Goal: Information Seeking & Learning: Learn about a topic

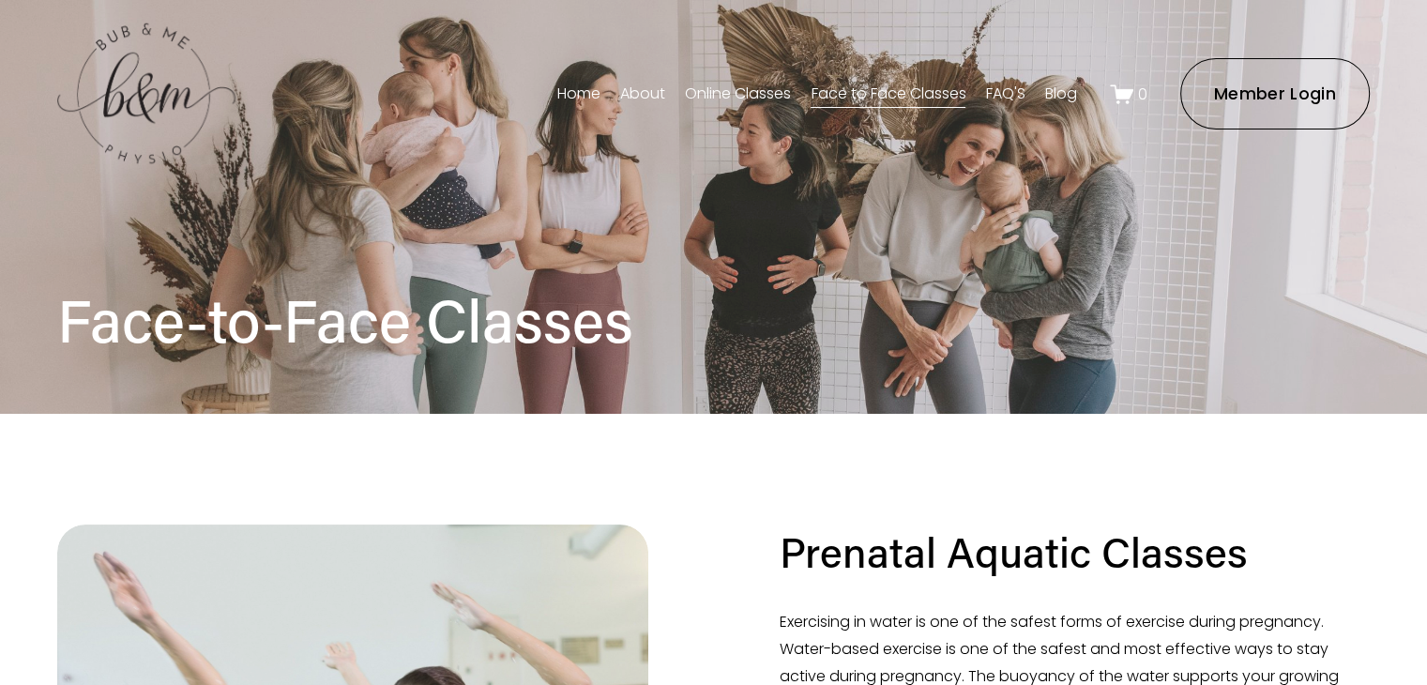
click at [946, 102] on link "Face to Face Classes" at bounding box center [888, 94] width 155 height 30
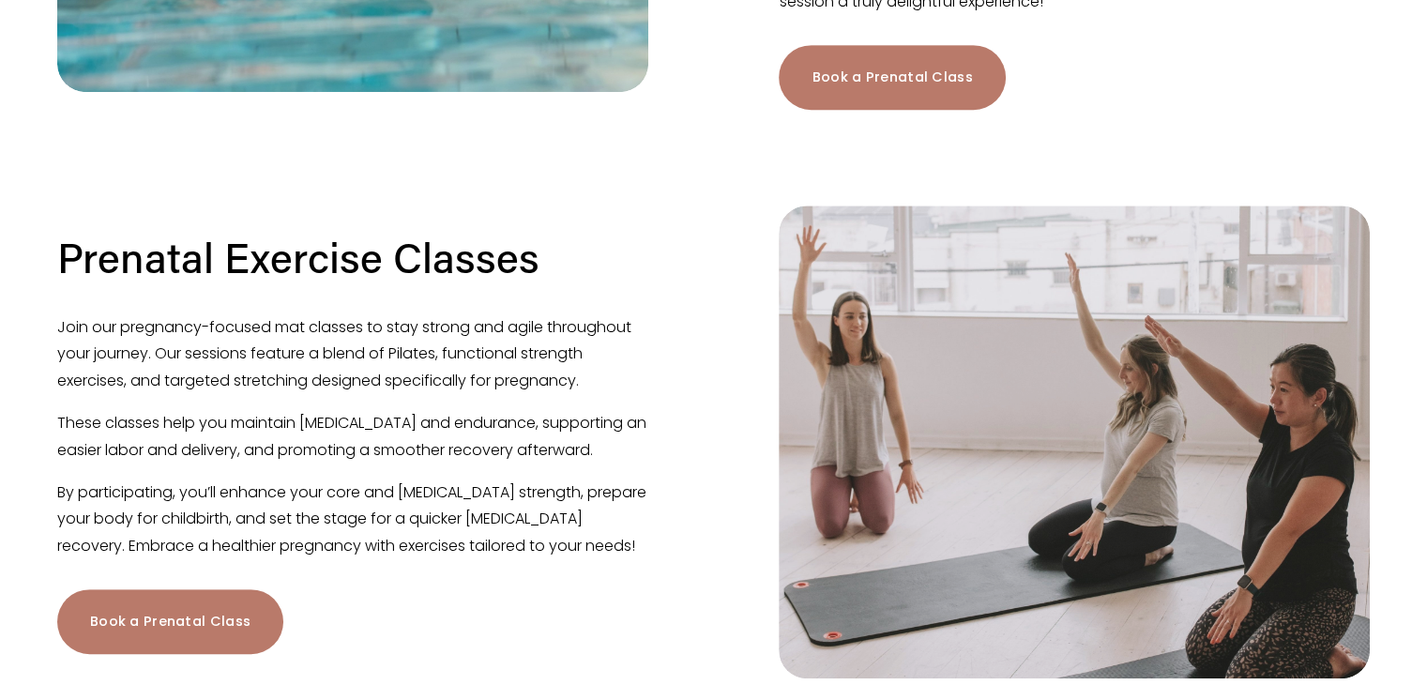
scroll to position [938, 0]
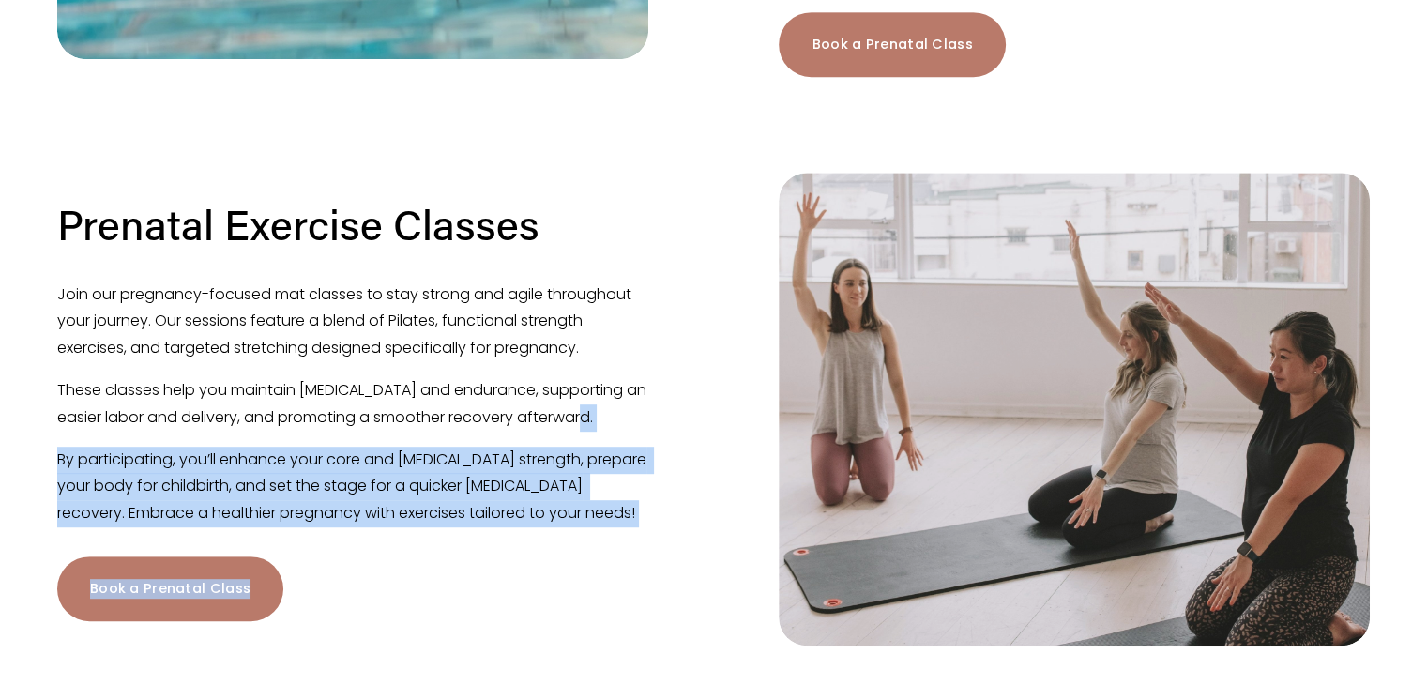
drag, startPoint x: 606, startPoint y: 448, endPoint x: 54, endPoint y: 422, distance: 552.3
click at [54, 422] on div "Prenatal Exercise Classes Join our pregnancy-focused mat classes to stay strong…" at bounding box center [713, 409] width 1345 height 505
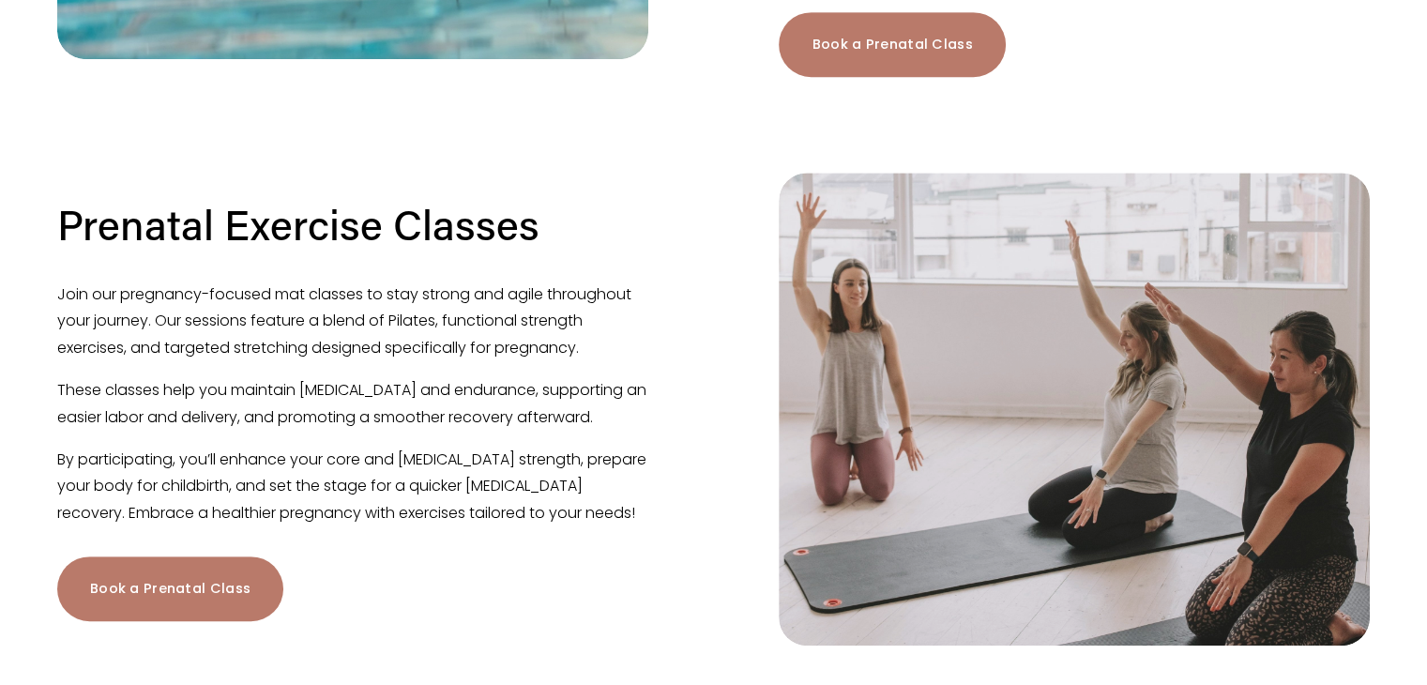
click at [494, 428] on p "These classes help you maintain muscle tone and endurance, supporting an easier…" at bounding box center [352, 404] width 591 height 54
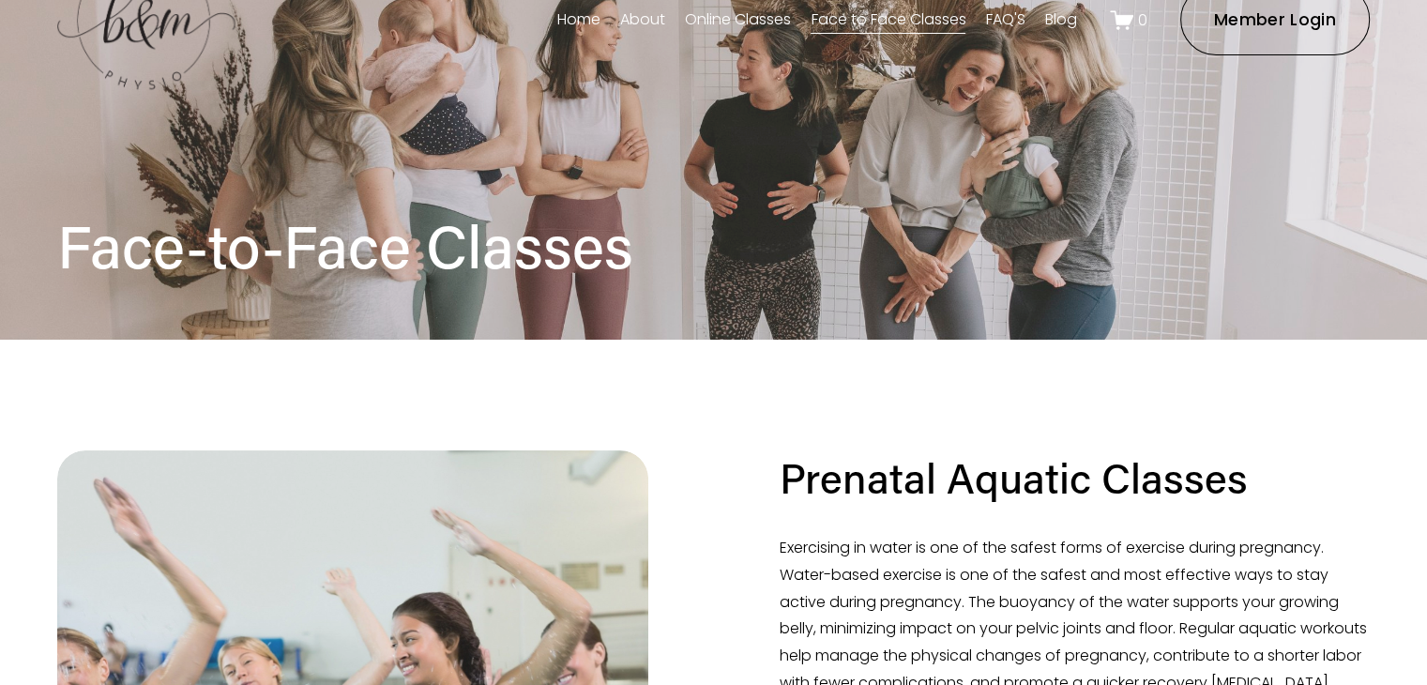
scroll to position [0, 0]
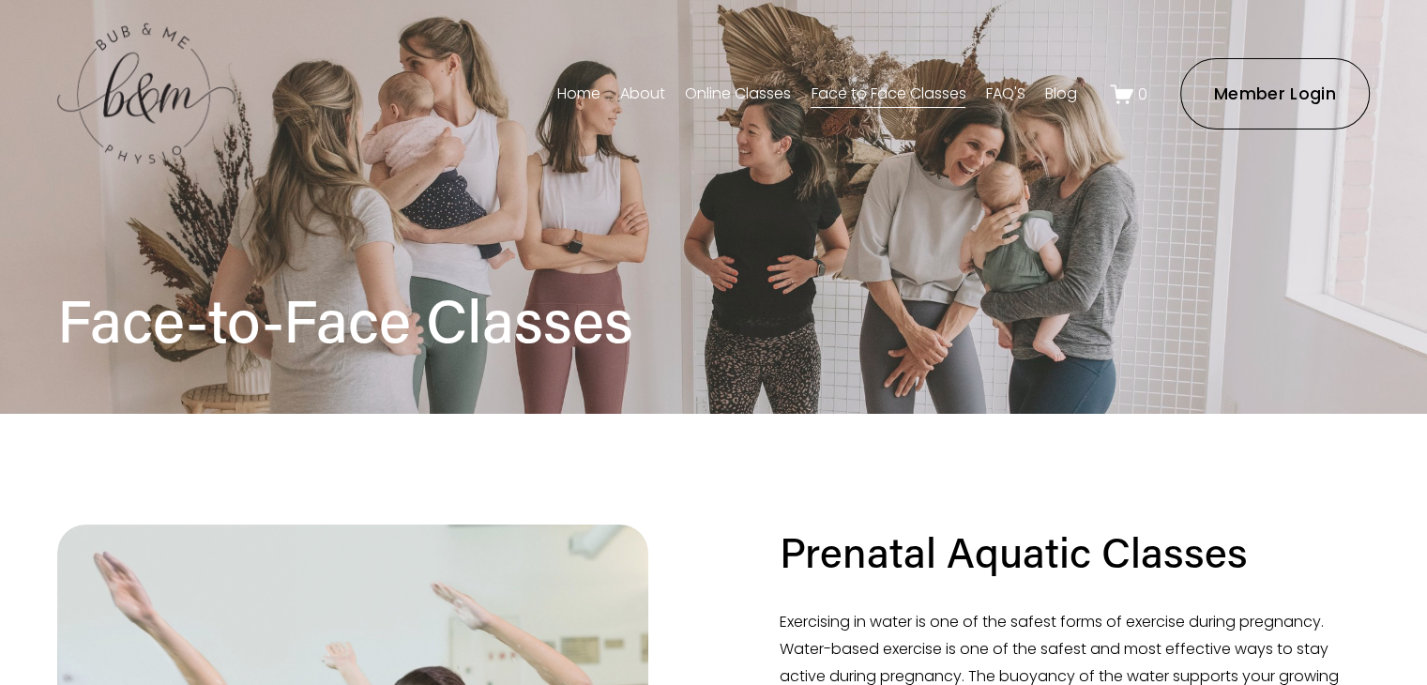
click at [628, 96] on link "About" at bounding box center [642, 94] width 45 height 30
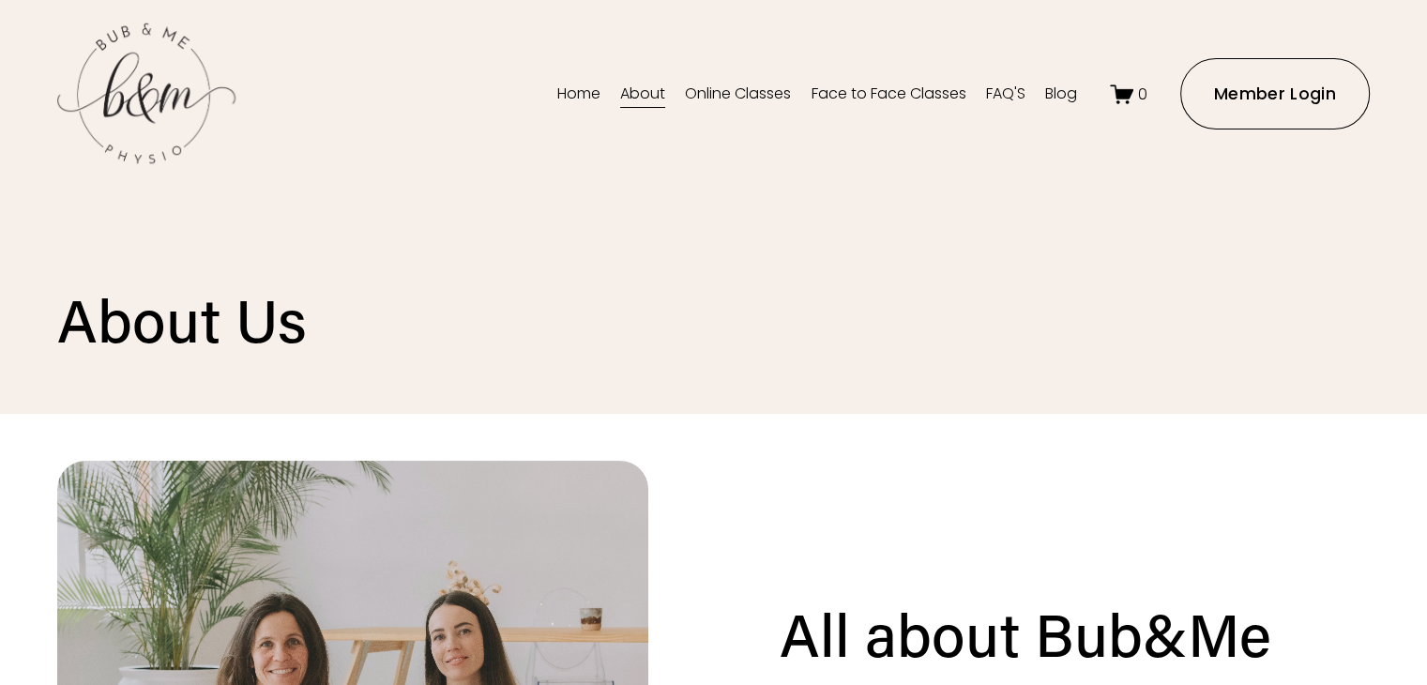
click at [578, 95] on link "Home" at bounding box center [578, 94] width 43 height 30
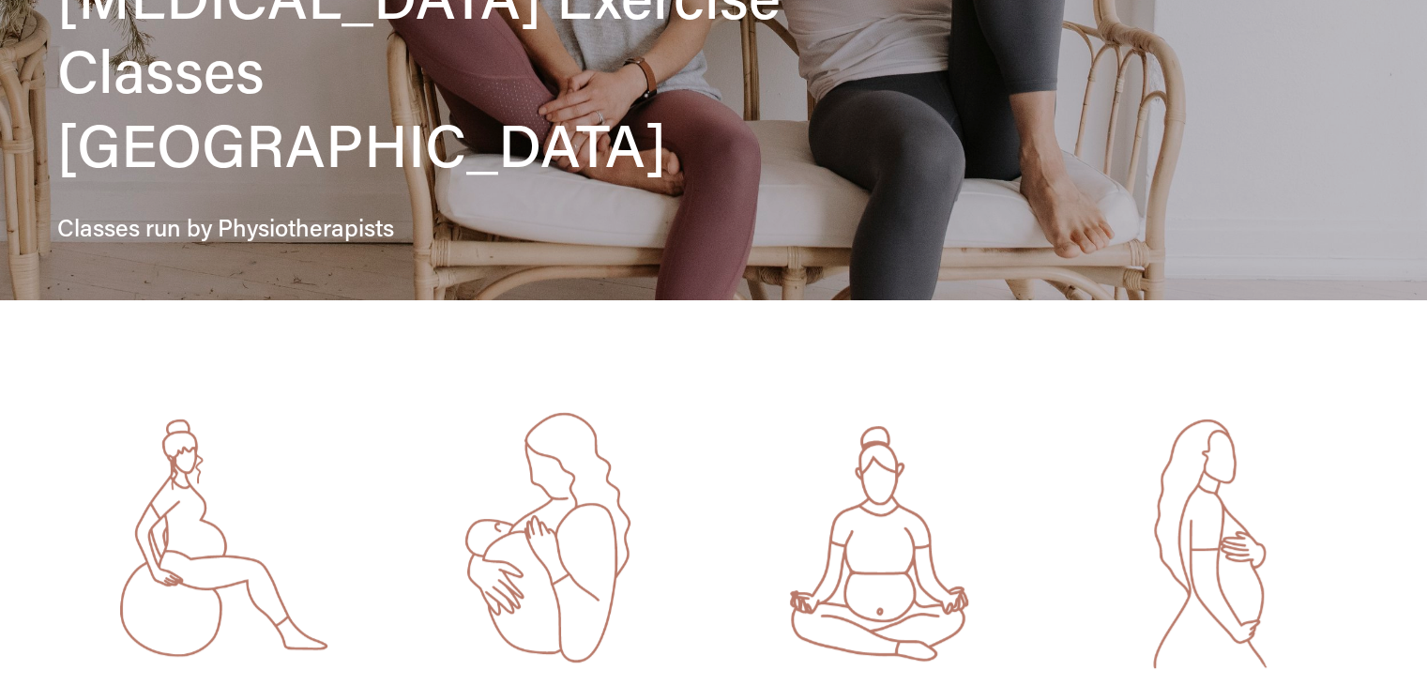
scroll to position [657, 0]
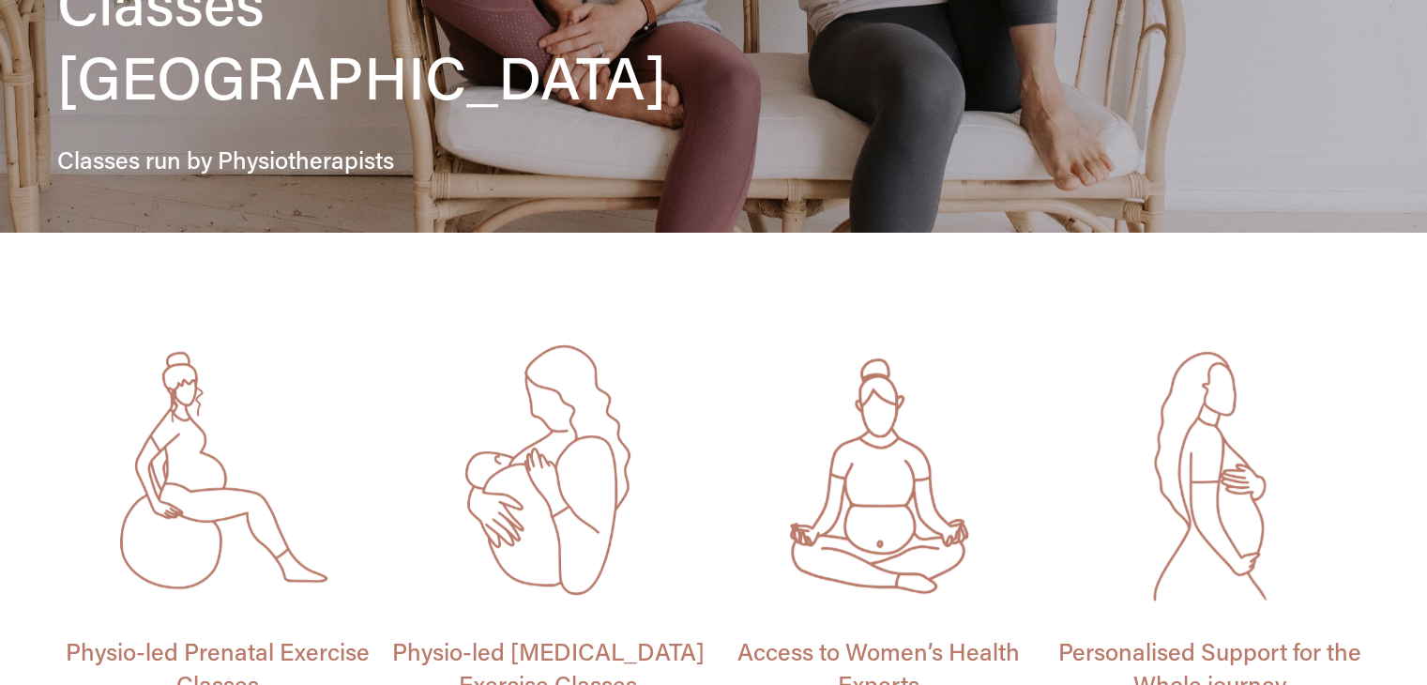
click at [248, 635] on span "Physio-led Prenatal Exercise Classes" at bounding box center [221, 667] width 310 height 65
click at [211, 378] on div at bounding box center [217, 476] width 298 height 298
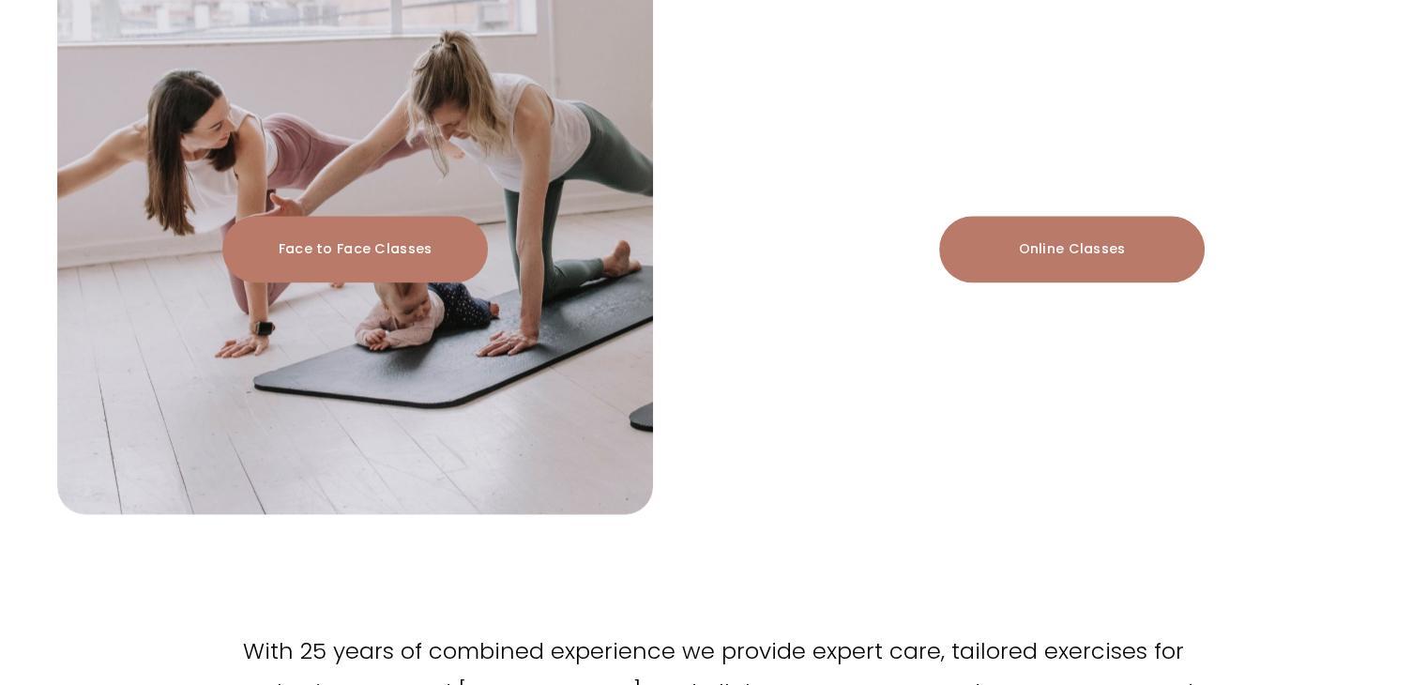
scroll to position [2064, 0]
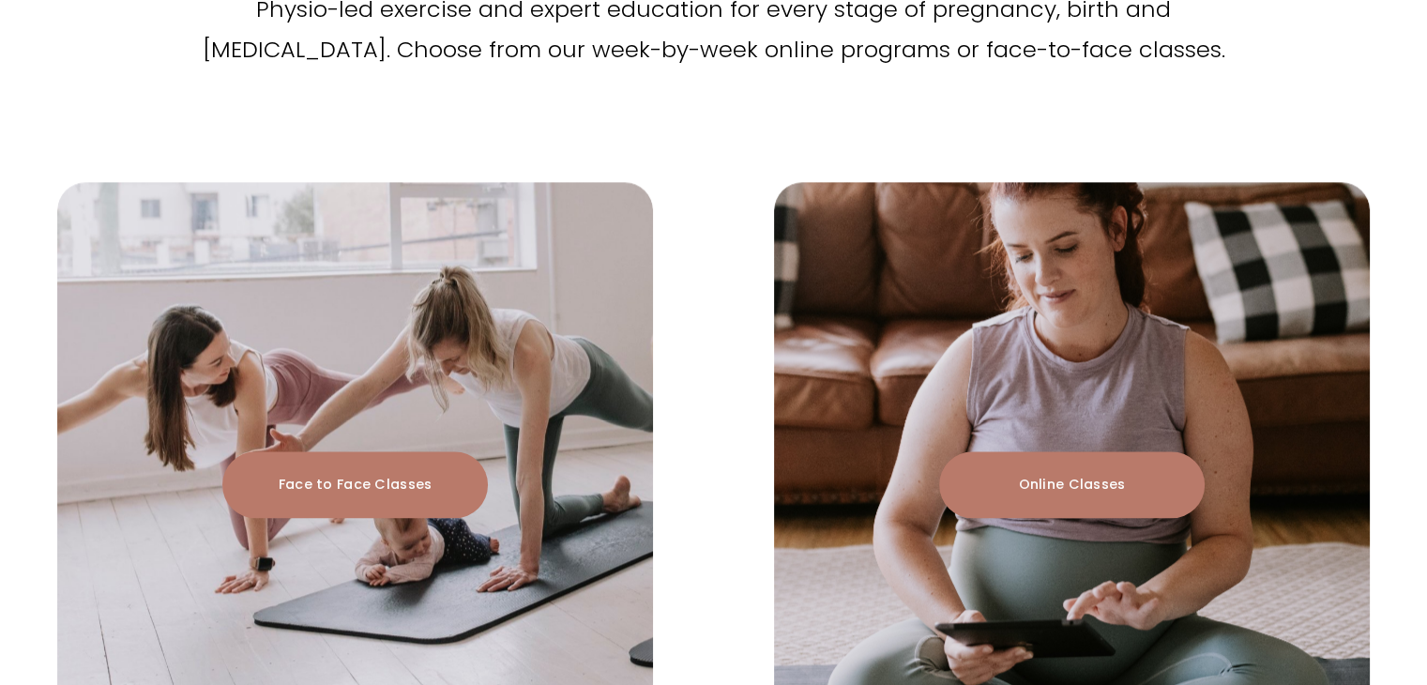
click at [308, 451] on link "Face to Face Classes" at bounding box center [355, 484] width 266 height 67
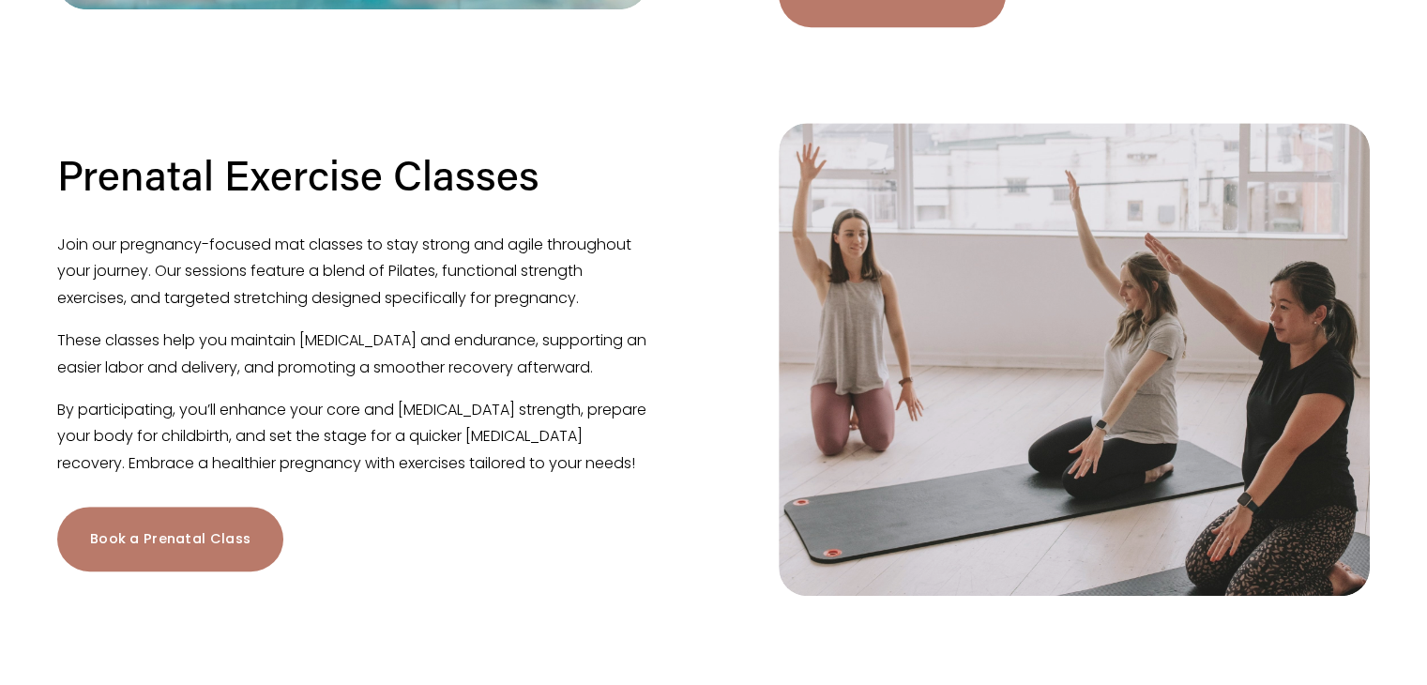
scroll to position [1126, 0]
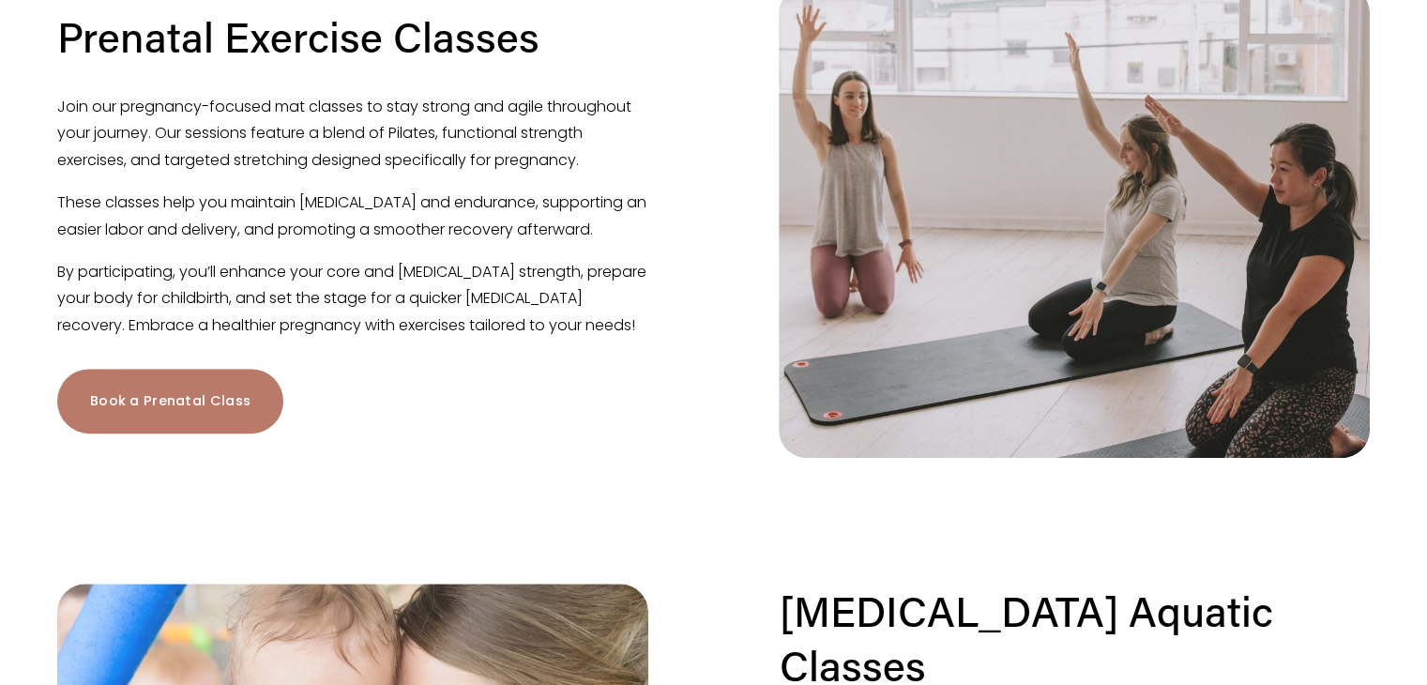
click at [212, 428] on link "Book a Prenatal Class" at bounding box center [170, 401] width 226 height 65
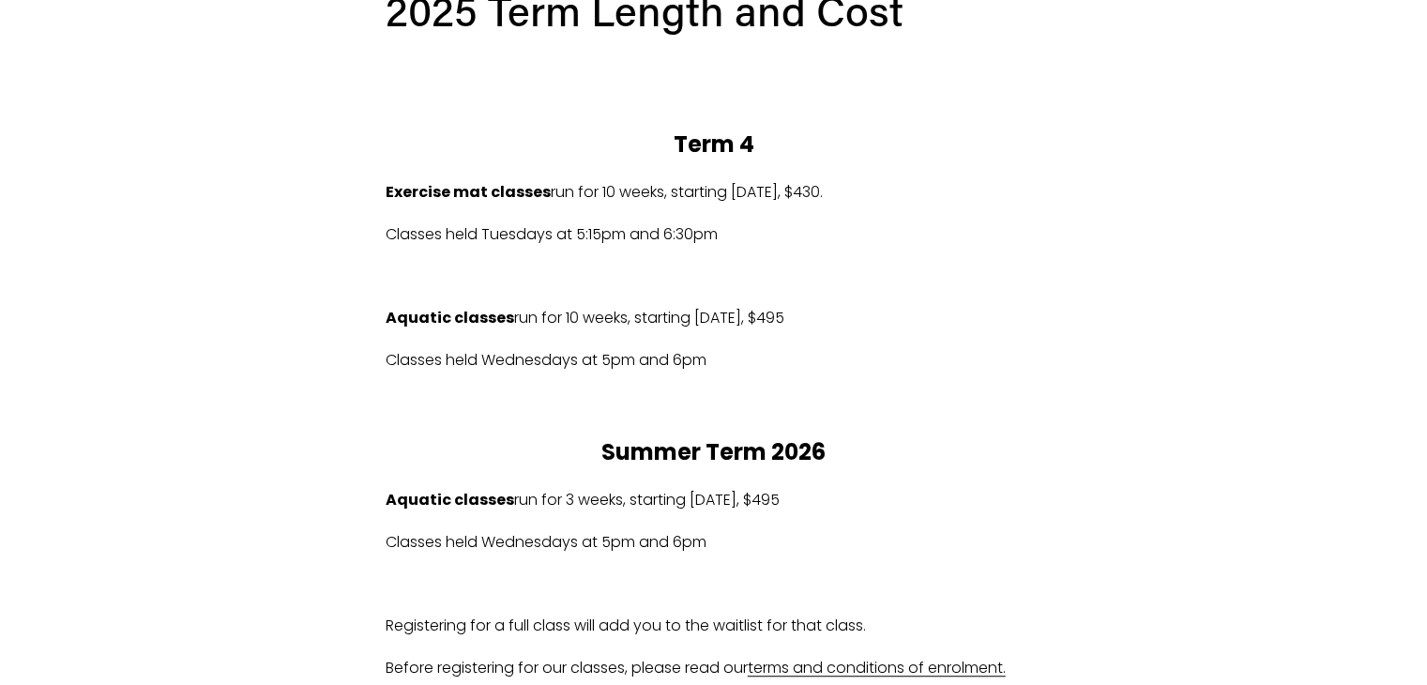
scroll to position [1033, 0]
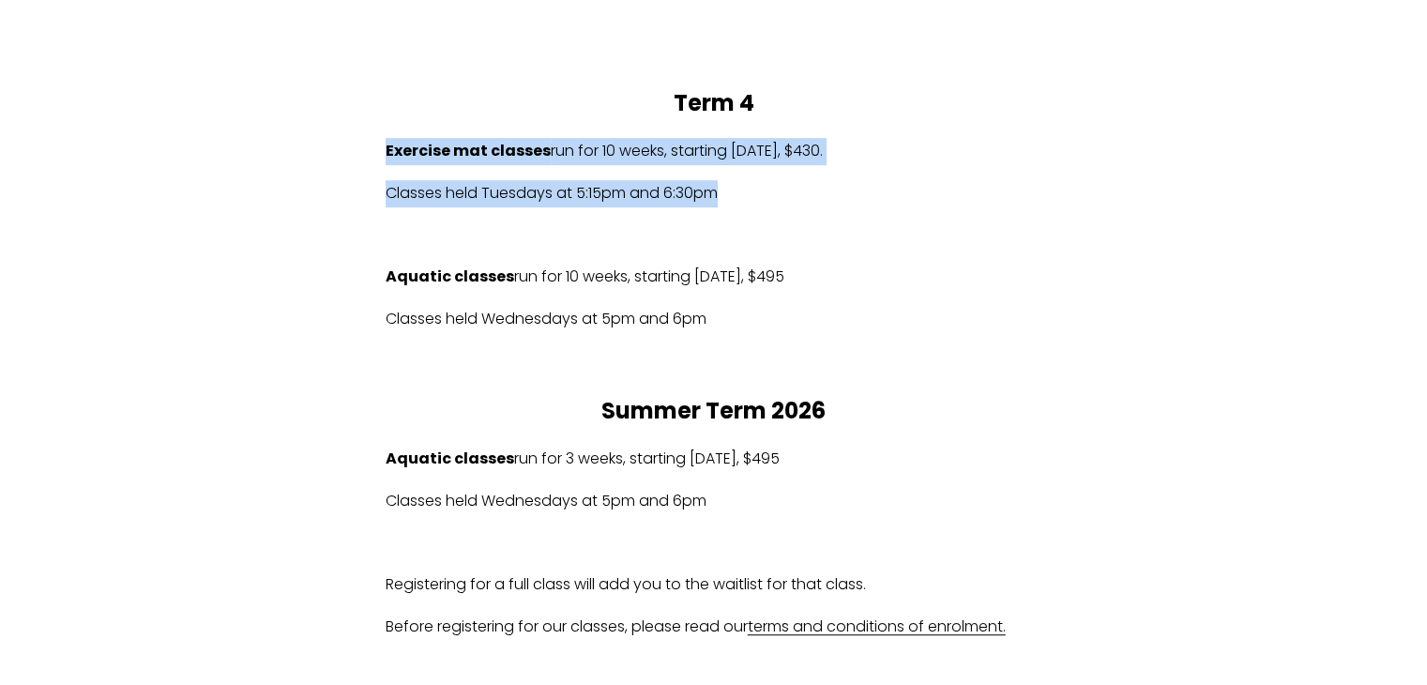
drag, startPoint x: 732, startPoint y: 194, endPoint x: 375, endPoint y: 158, distance: 358.4
click at [375, 158] on div "2025 Term Length and Cost Term 4 Exercise mat classes run for 10 weeks, startin…" at bounding box center [714, 291] width 689 height 731
copy div "Exercise mat classes run for 10 weeks, starting Tues 14/10/2025, $430. Classes …"
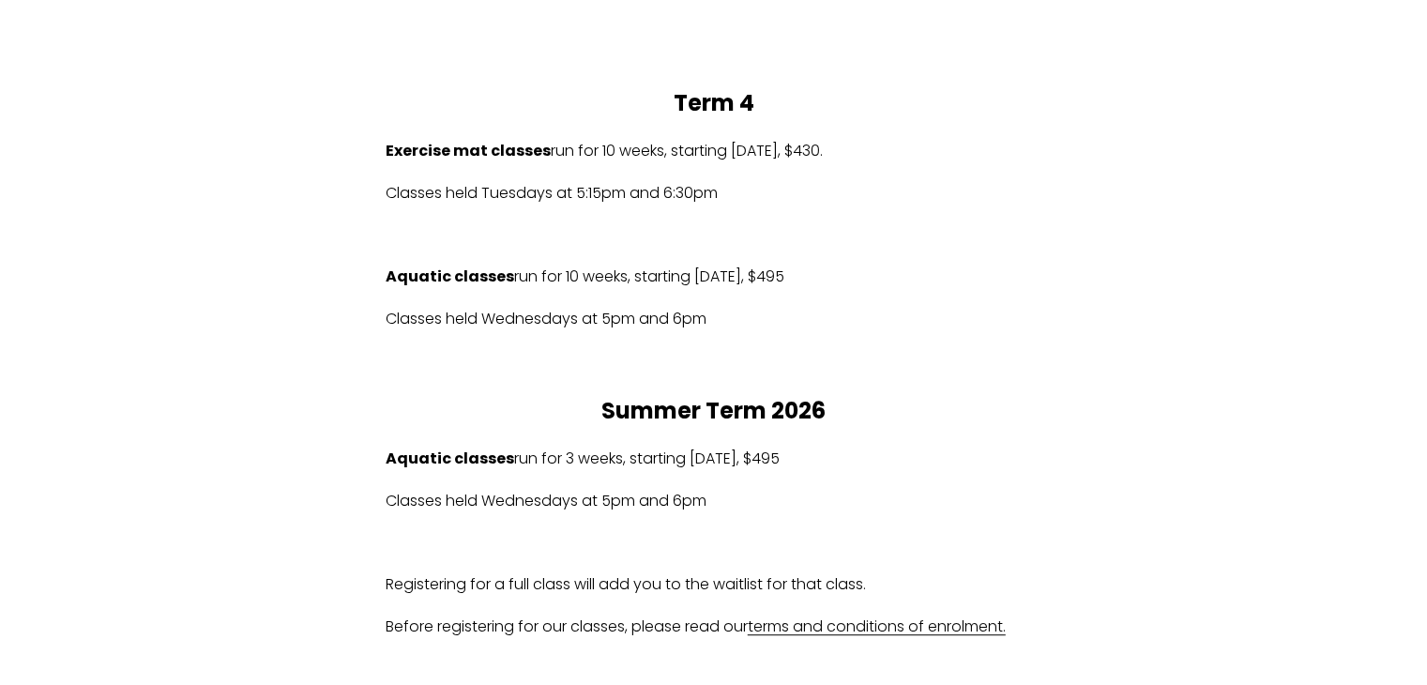
click at [897, 372] on p at bounding box center [714, 361] width 657 height 27
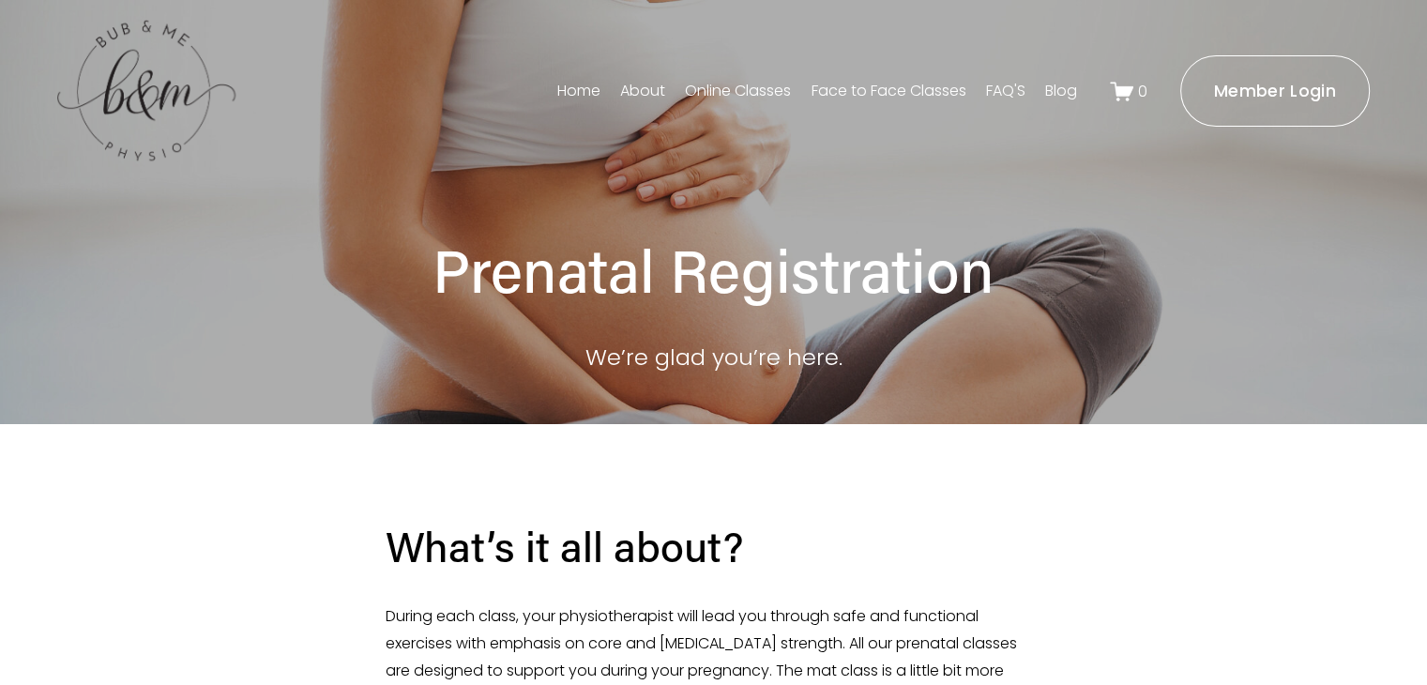
scroll to position [1, 0]
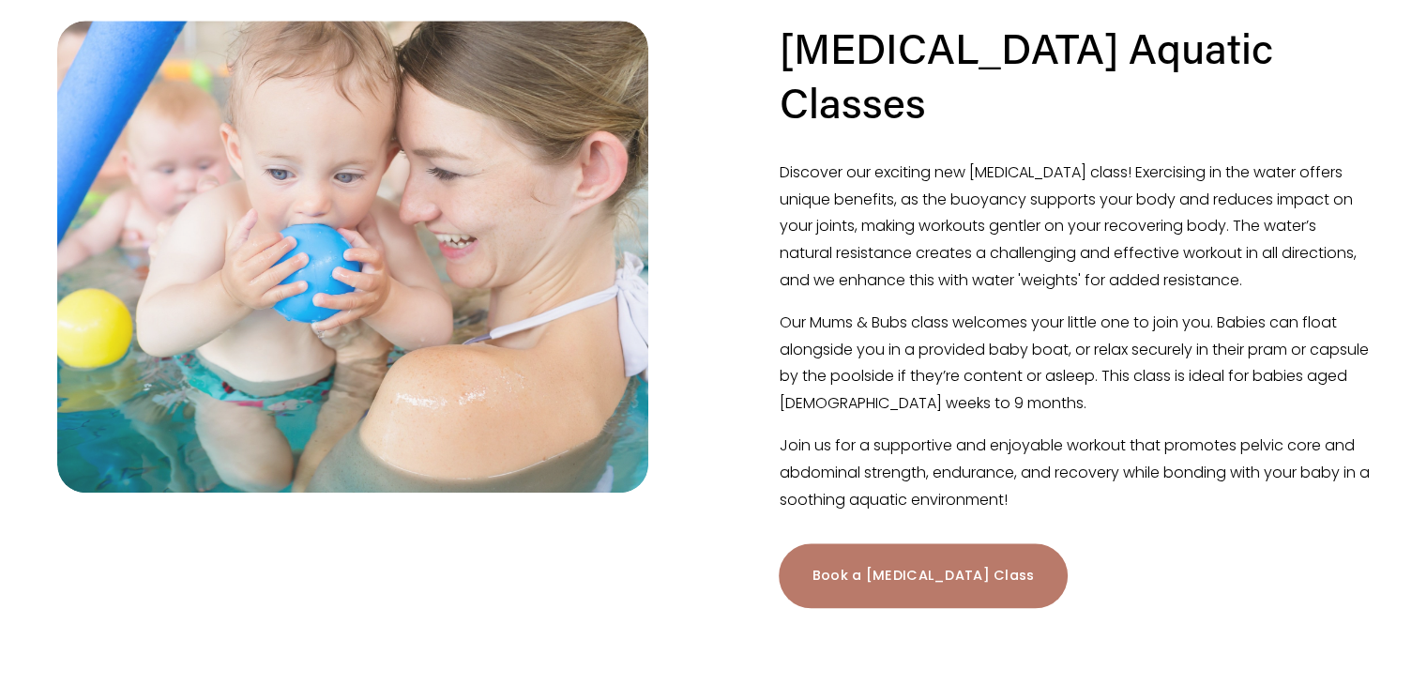
click at [916, 553] on link "Book a [MEDICAL_DATA] Class" at bounding box center [923, 575] width 288 height 65
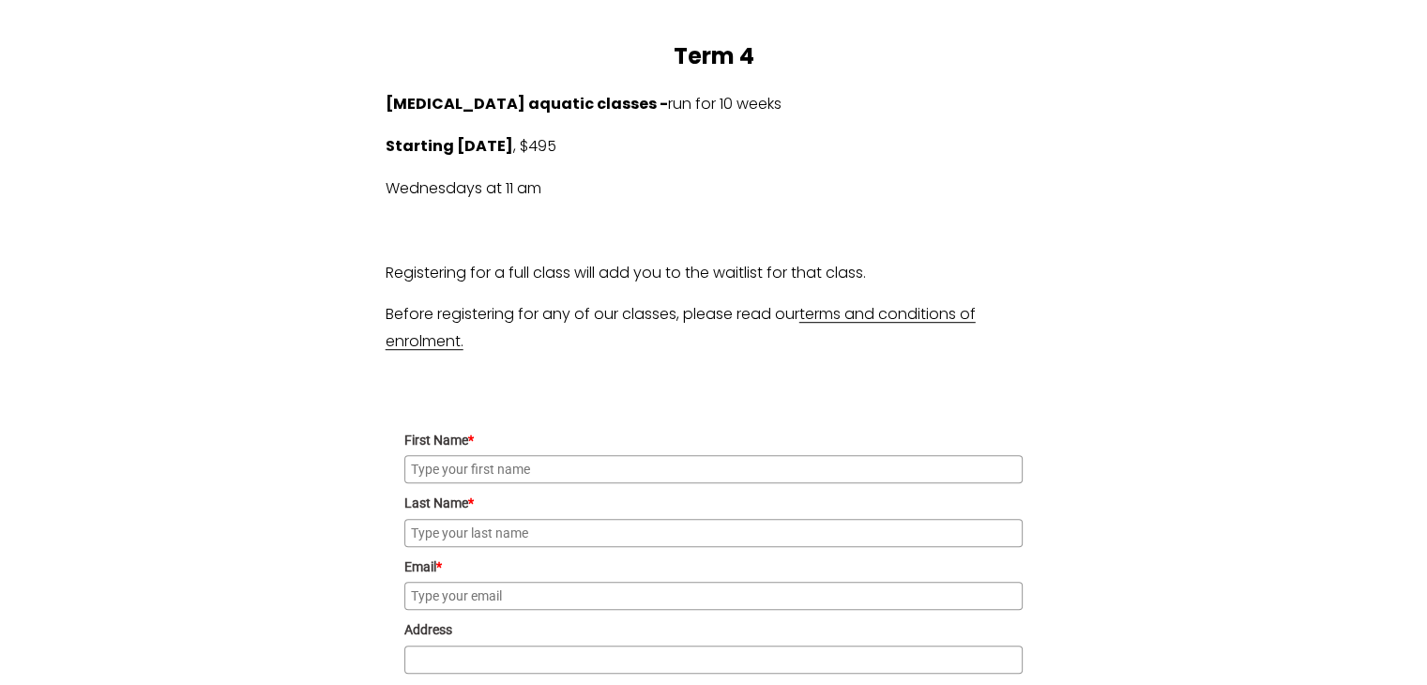
scroll to position [1033, 0]
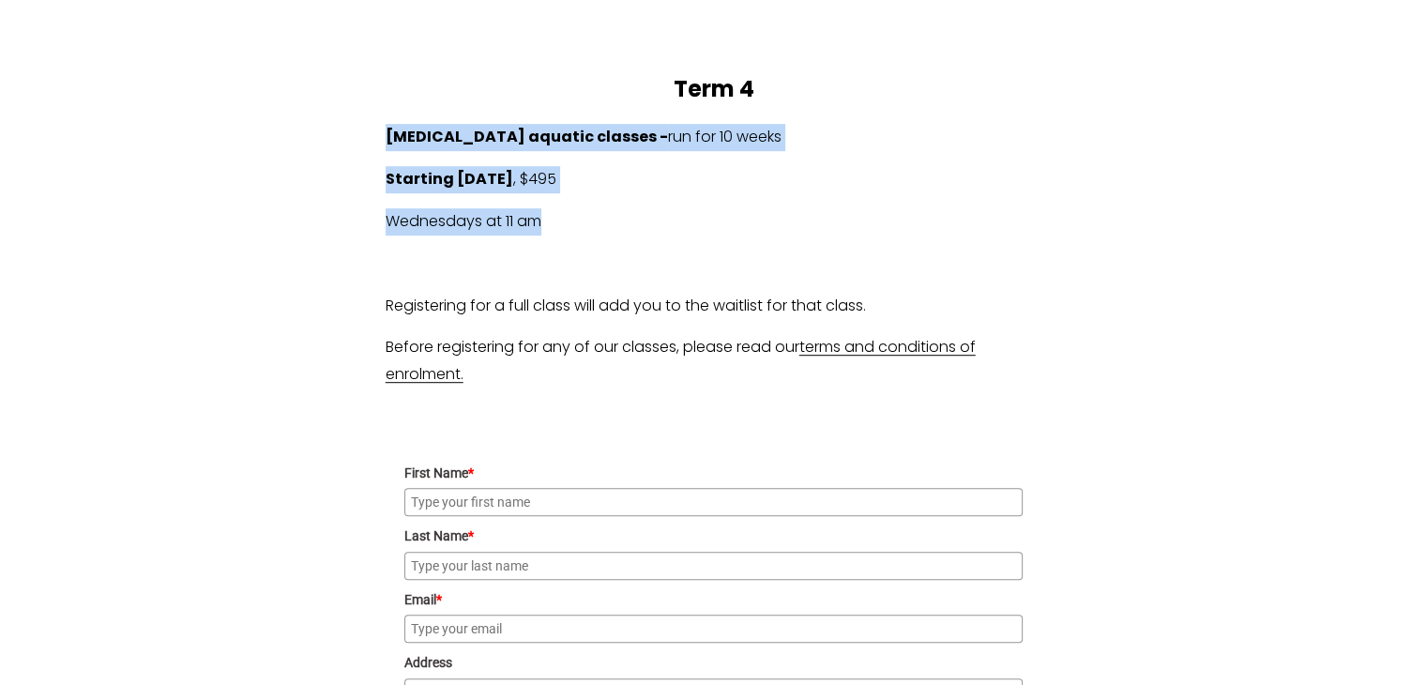
drag, startPoint x: 387, startPoint y: 129, endPoint x: 561, endPoint y: 222, distance: 198.2
click at [561, 222] on div "2025 Term Length and Cost Term 4 Postnatal aquatic classes - run for 10 weeks S…" at bounding box center [714, 165] width 657 height 447
copy div "Postnatal aquatic classes - run for 10 weeks Starting Wed 15/10/2025 , $495 Wed…"
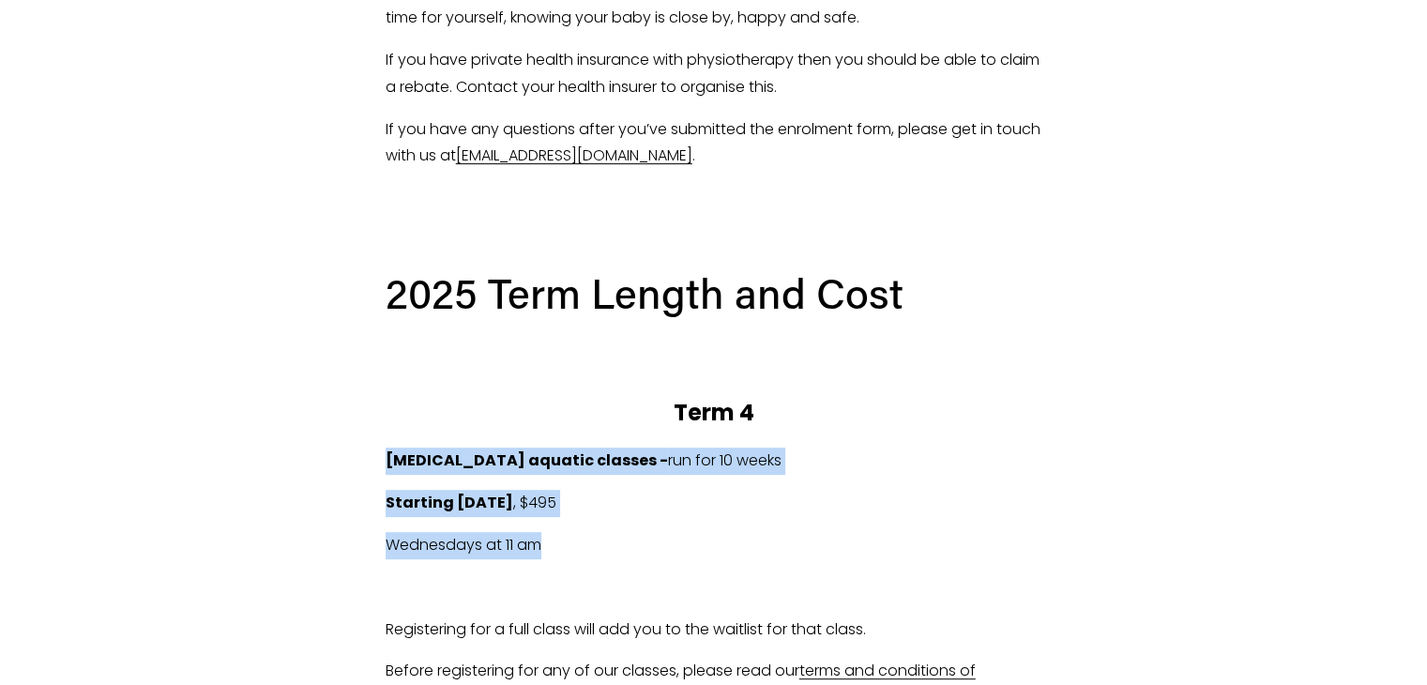
scroll to position [470, 0]
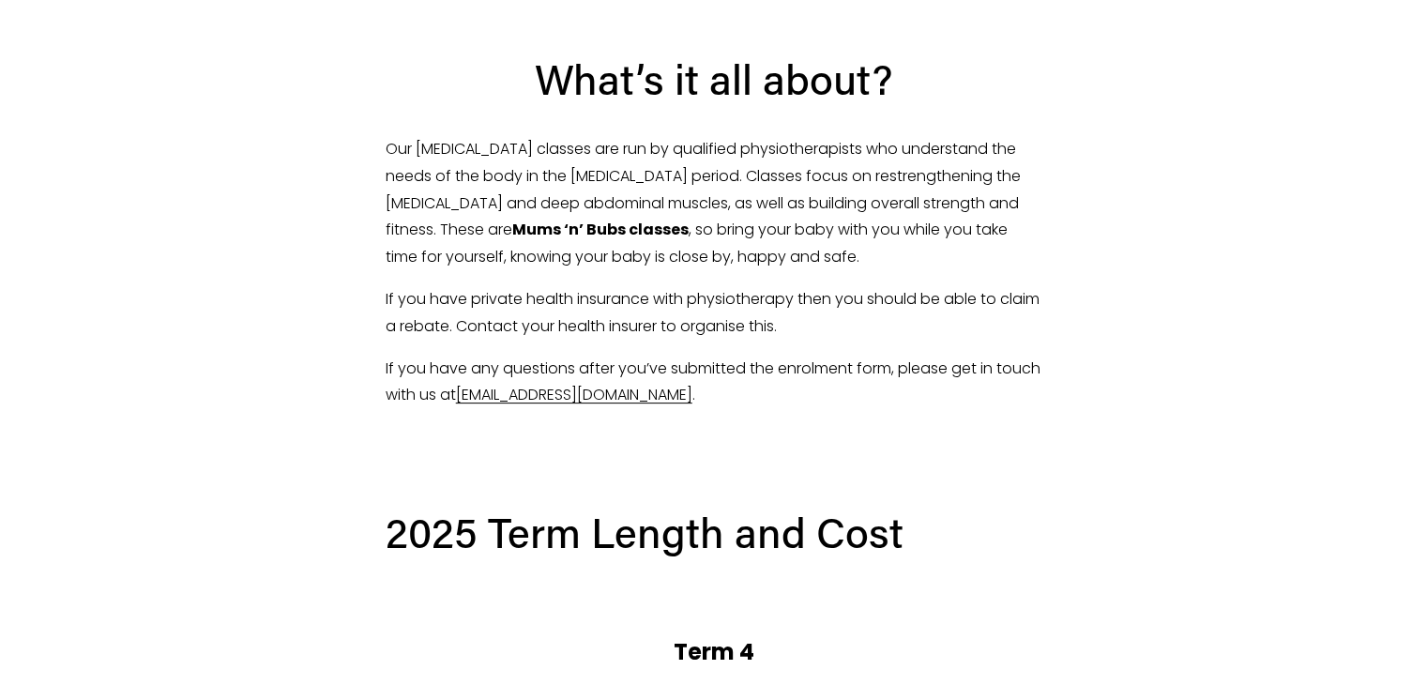
drag, startPoint x: 419, startPoint y: 146, endPoint x: 751, endPoint y: 255, distance: 348.7
click at [751, 255] on p "Our postnatal classes are run by qualified physiotherapists who understand the …" at bounding box center [714, 203] width 657 height 135
copy p "postnatal classes are run by qualified physiotherapists who understand the need…"
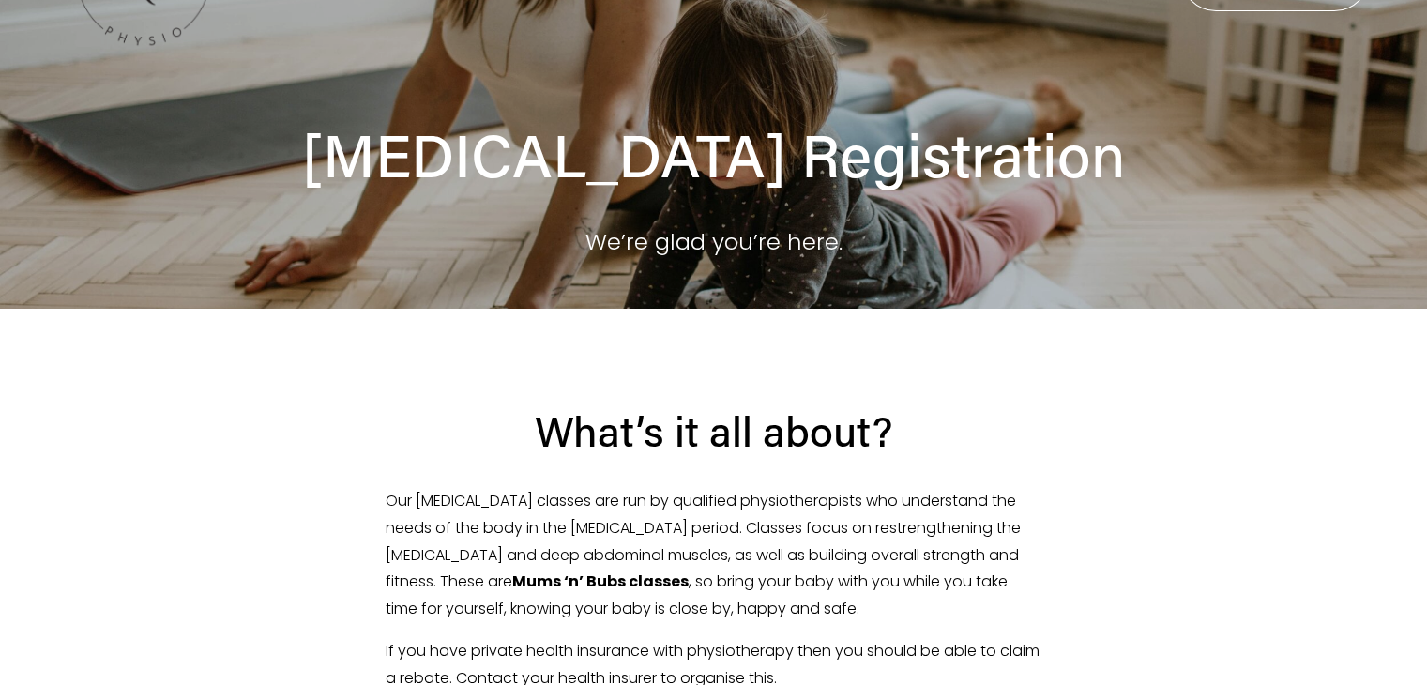
scroll to position [0, 0]
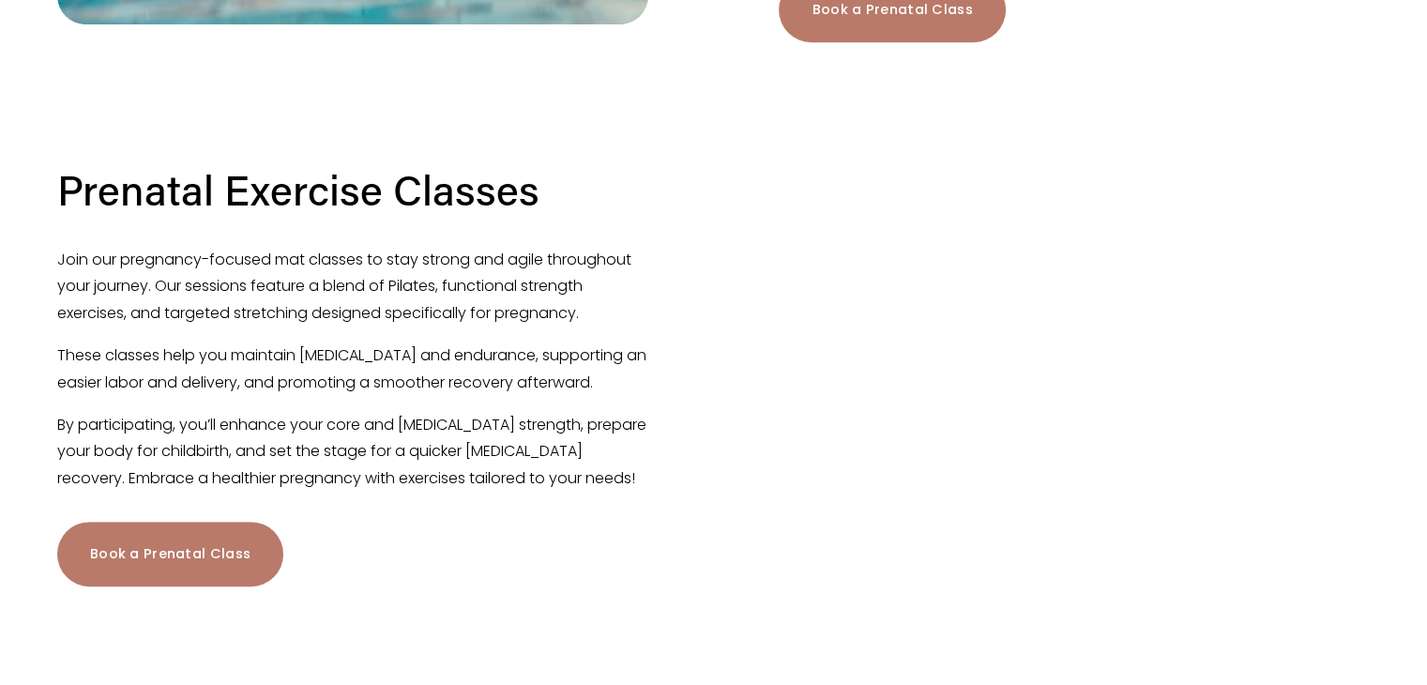
scroll to position [1127, 0]
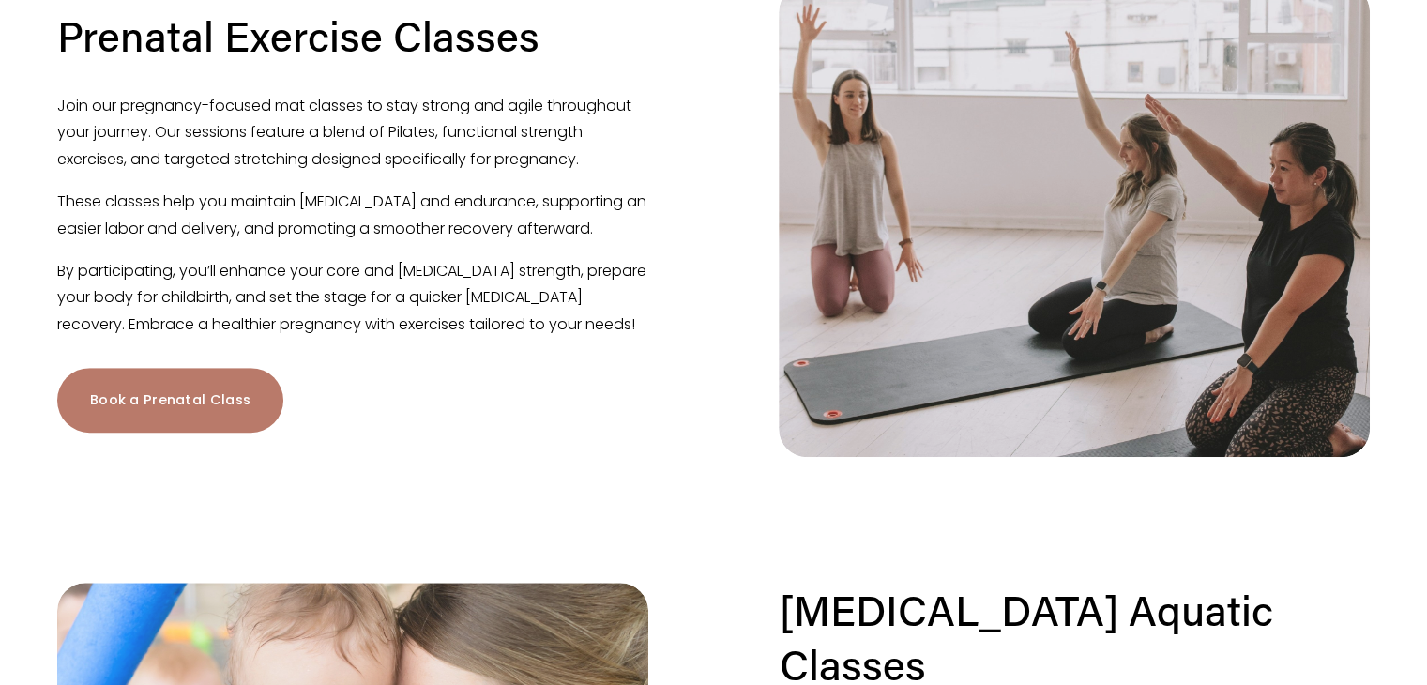
click at [159, 433] on link "Book a Prenatal Class" at bounding box center [170, 400] width 226 height 65
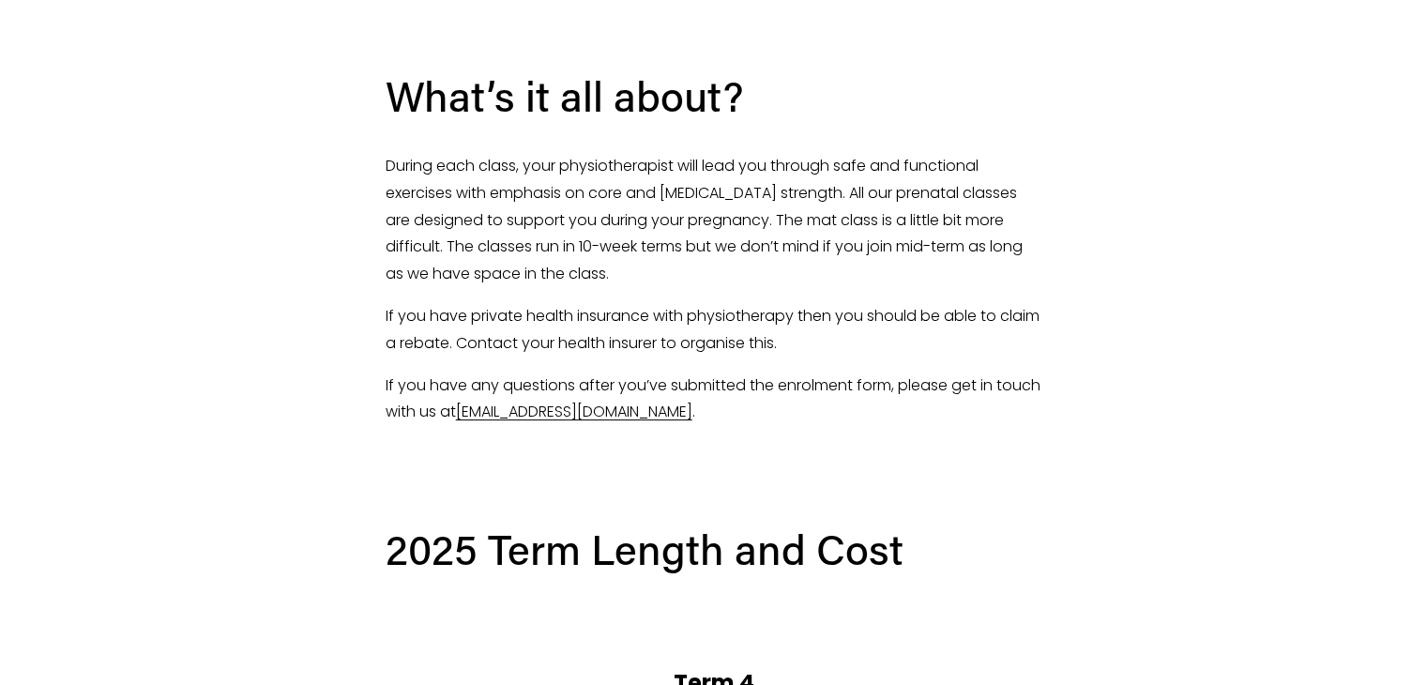
scroll to position [469, 0]
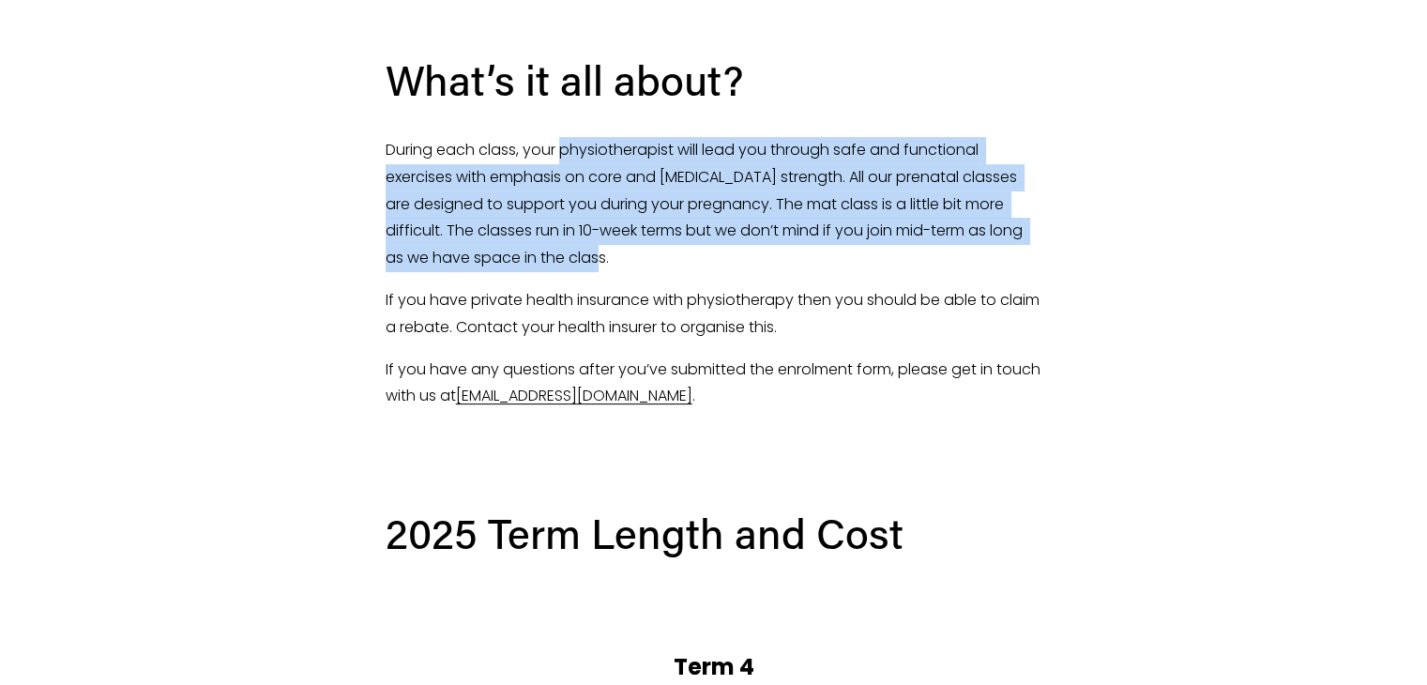
drag, startPoint x: 564, startPoint y: 147, endPoint x: 615, endPoint y: 249, distance: 113.3
click at [615, 249] on p "During each class, your physiotherapist will lead you through safe and function…" at bounding box center [714, 204] width 657 height 135
copy p "physiotherapist will lead you through safe and functional exercises with emphas…"
